Goal: Check status: Check status

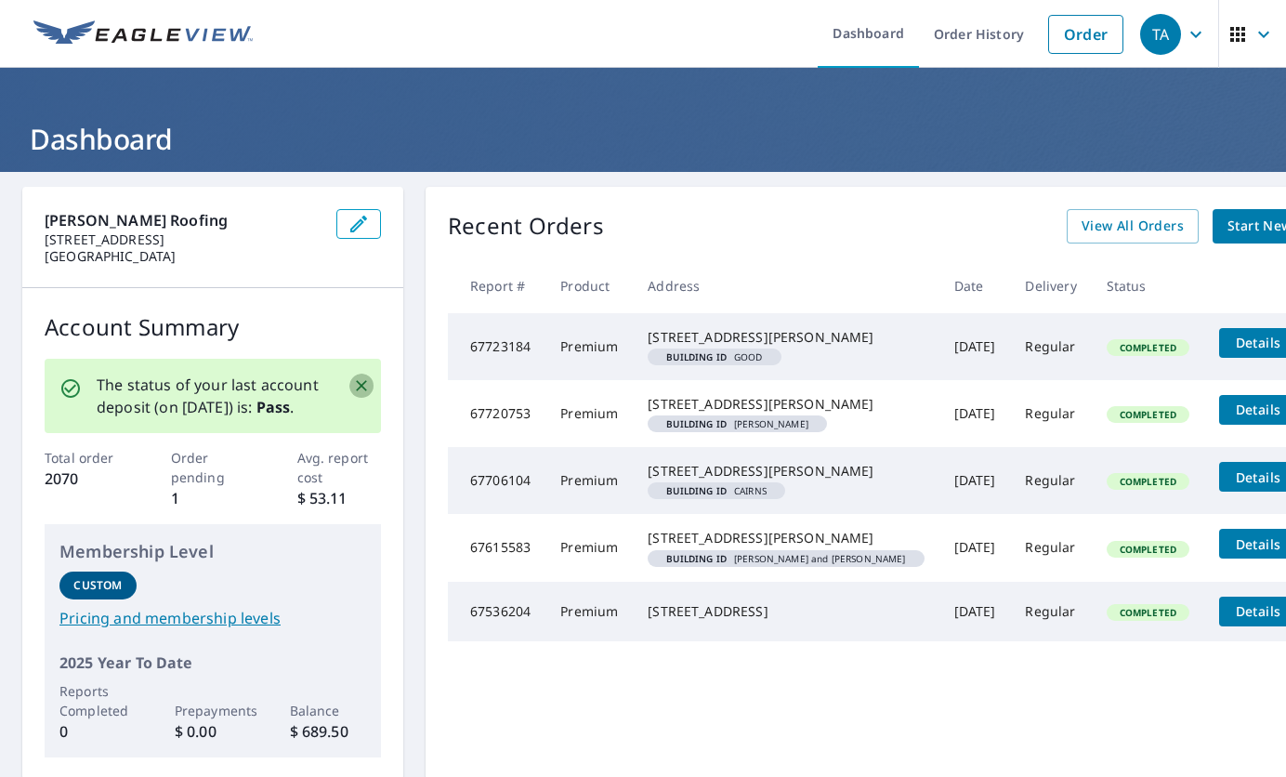
click at [364, 385] on icon "Close" at bounding box center [361, 385] width 19 height 19
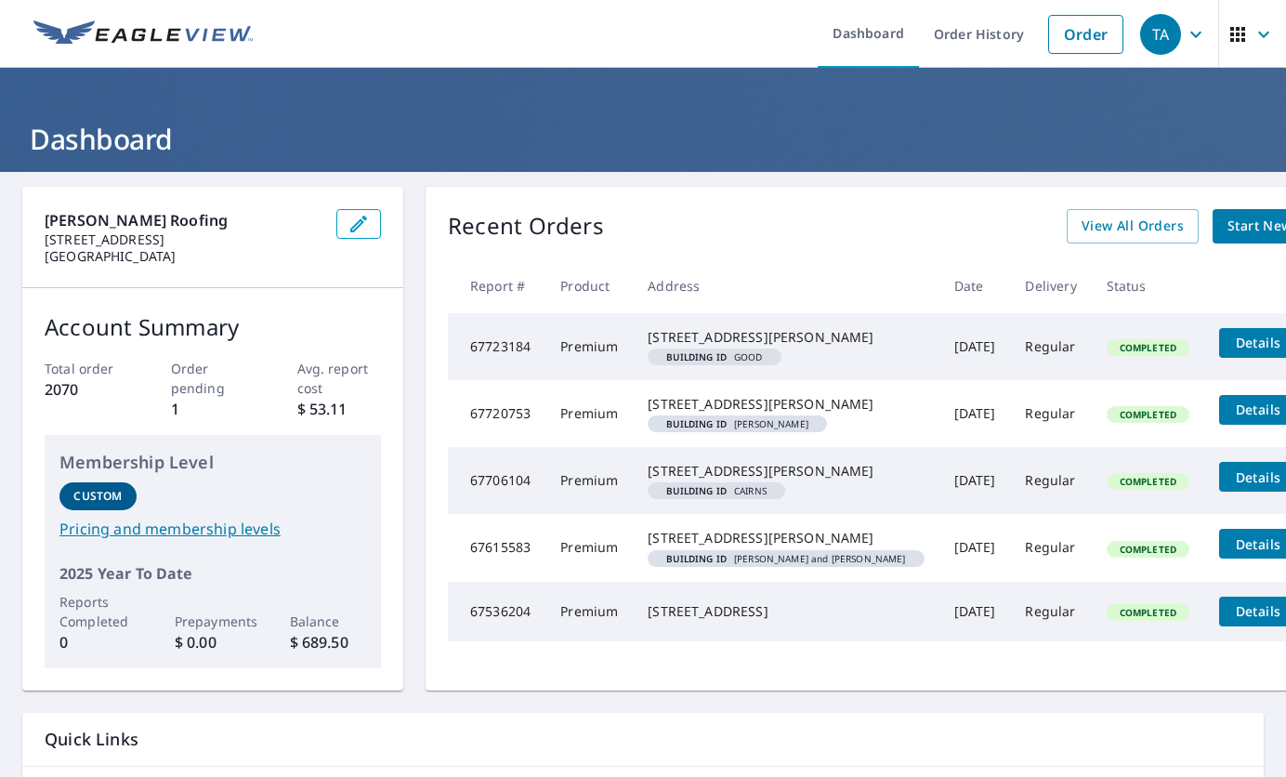
click at [1010, 37] on link "Order History" at bounding box center [979, 34] width 120 height 68
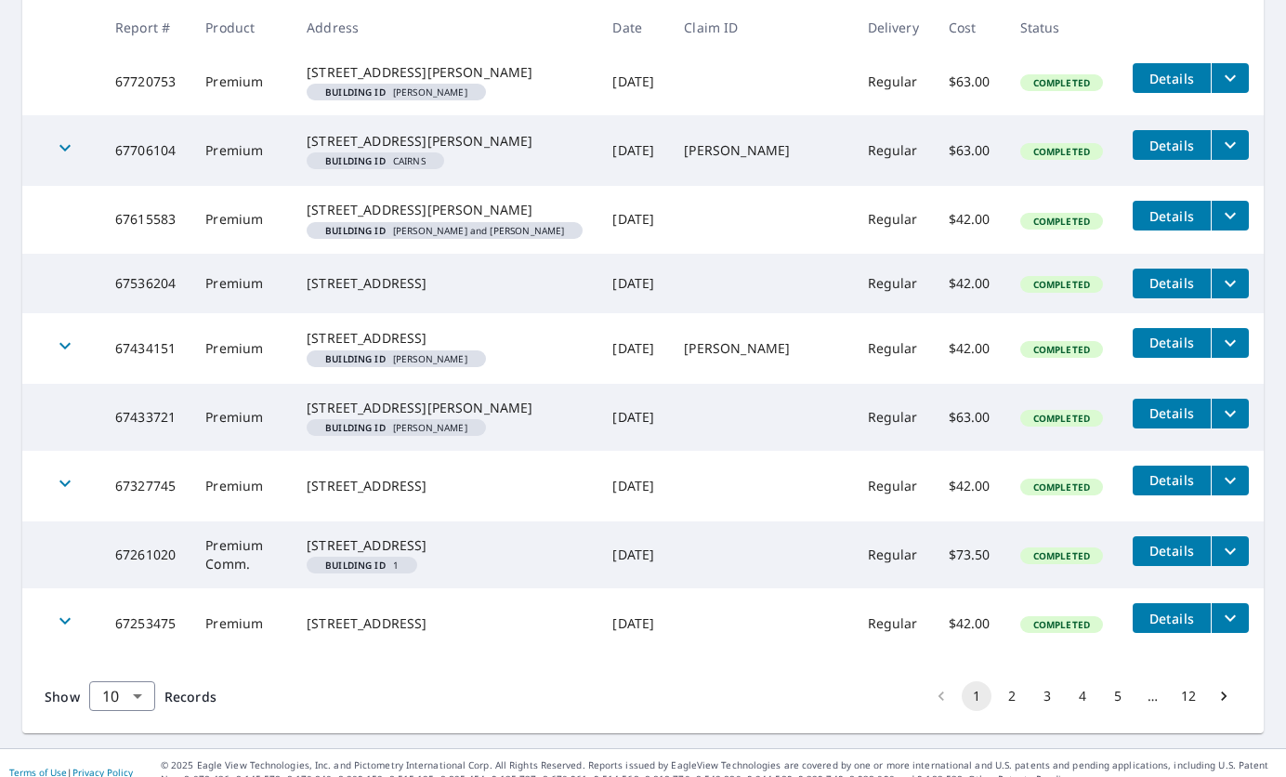
scroll to position [580, 0]
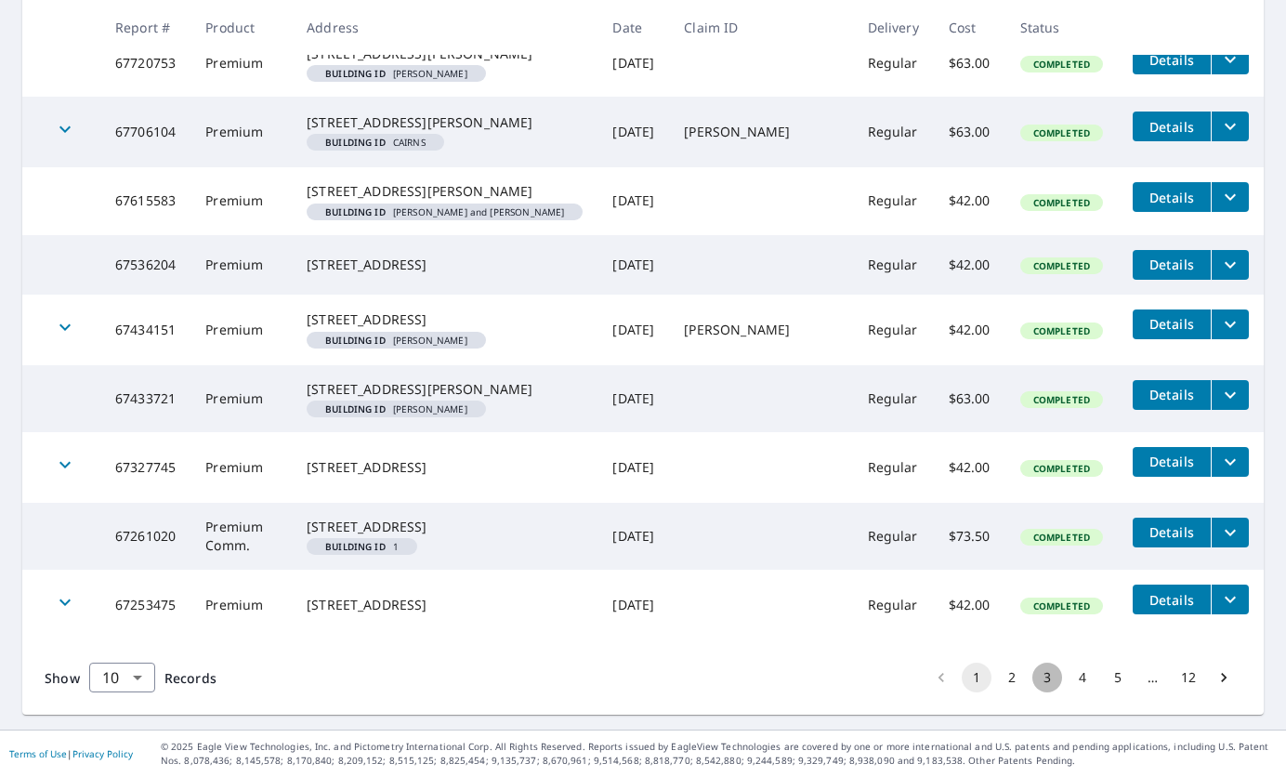
click at [1052, 681] on button "3" at bounding box center [1047, 677] width 30 height 30
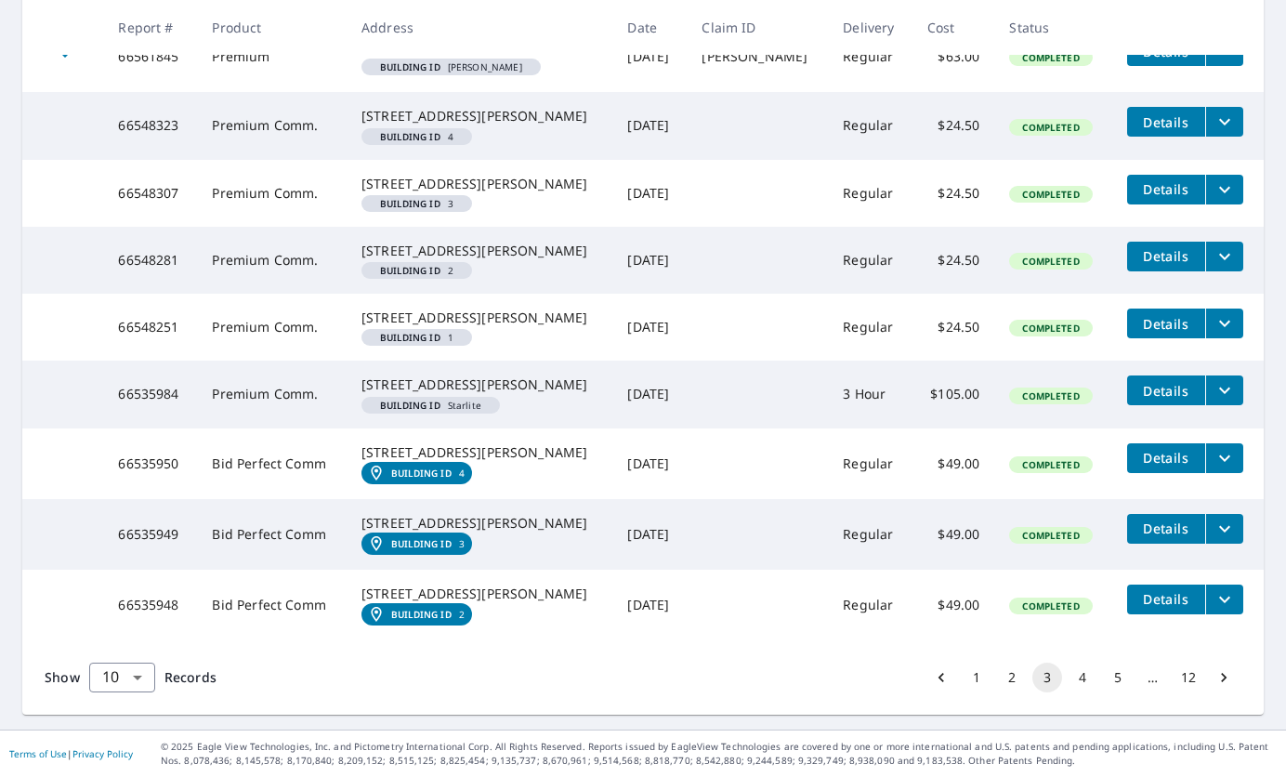
scroll to position [622, 0]
click at [1088, 692] on button "4" at bounding box center [1082, 677] width 30 height 30
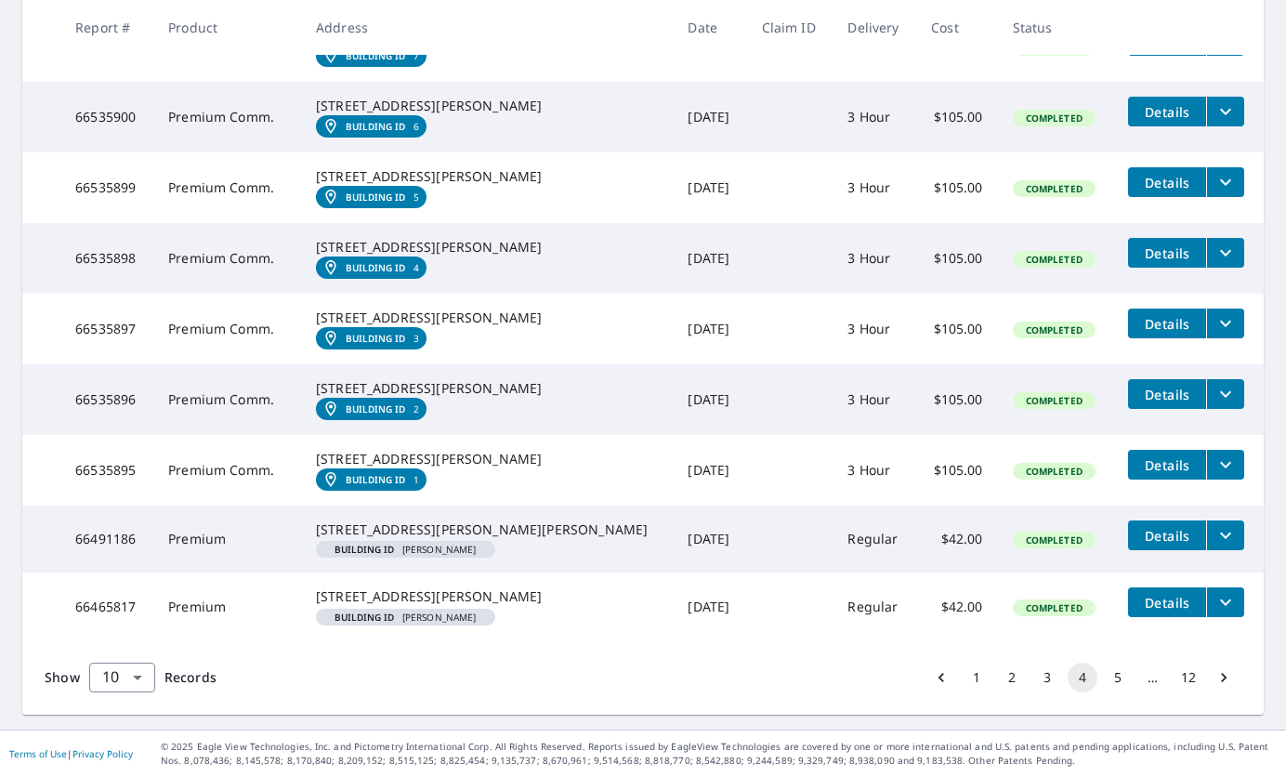
scroll to position [657, 0]
click at [1110, 676] on button "5" at bounding box center [1118, 677] width 30 height 30
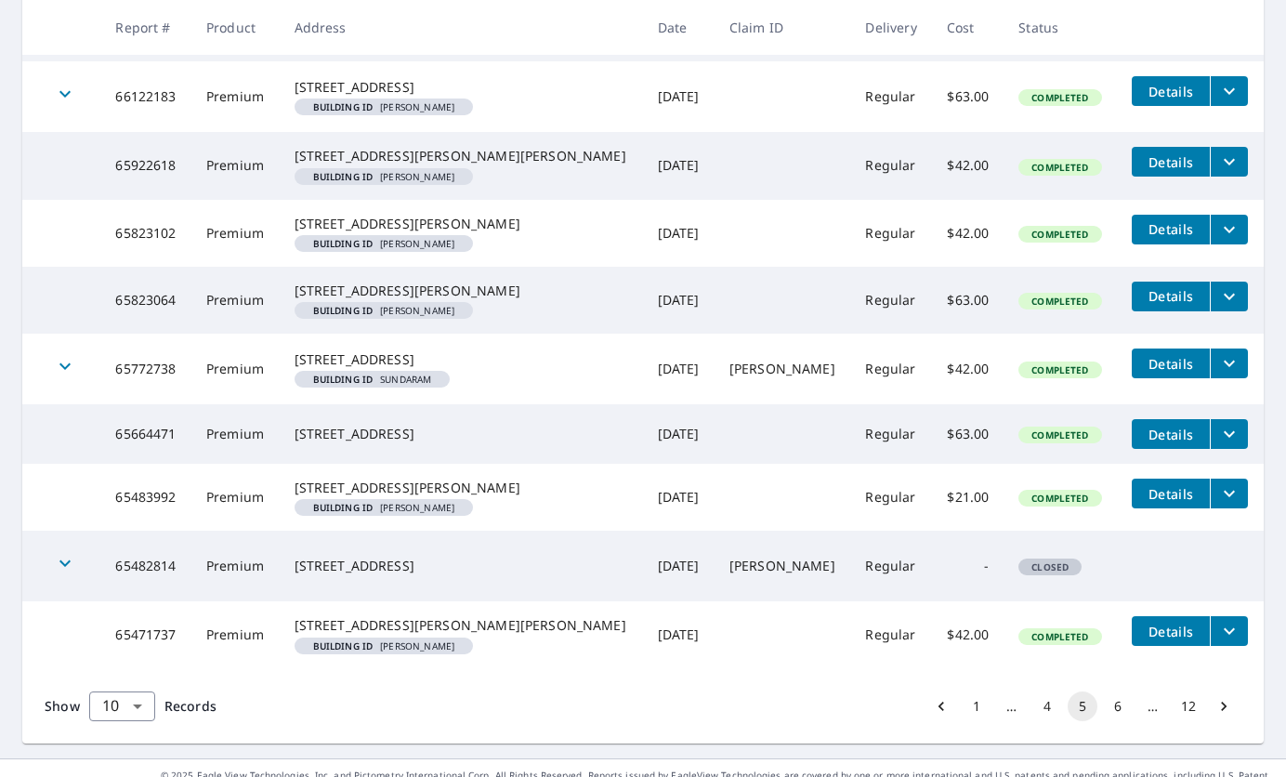
scroll to position [401, 0]
